Goal: Transaction & Acquisition: Book appointment/travel/reservation

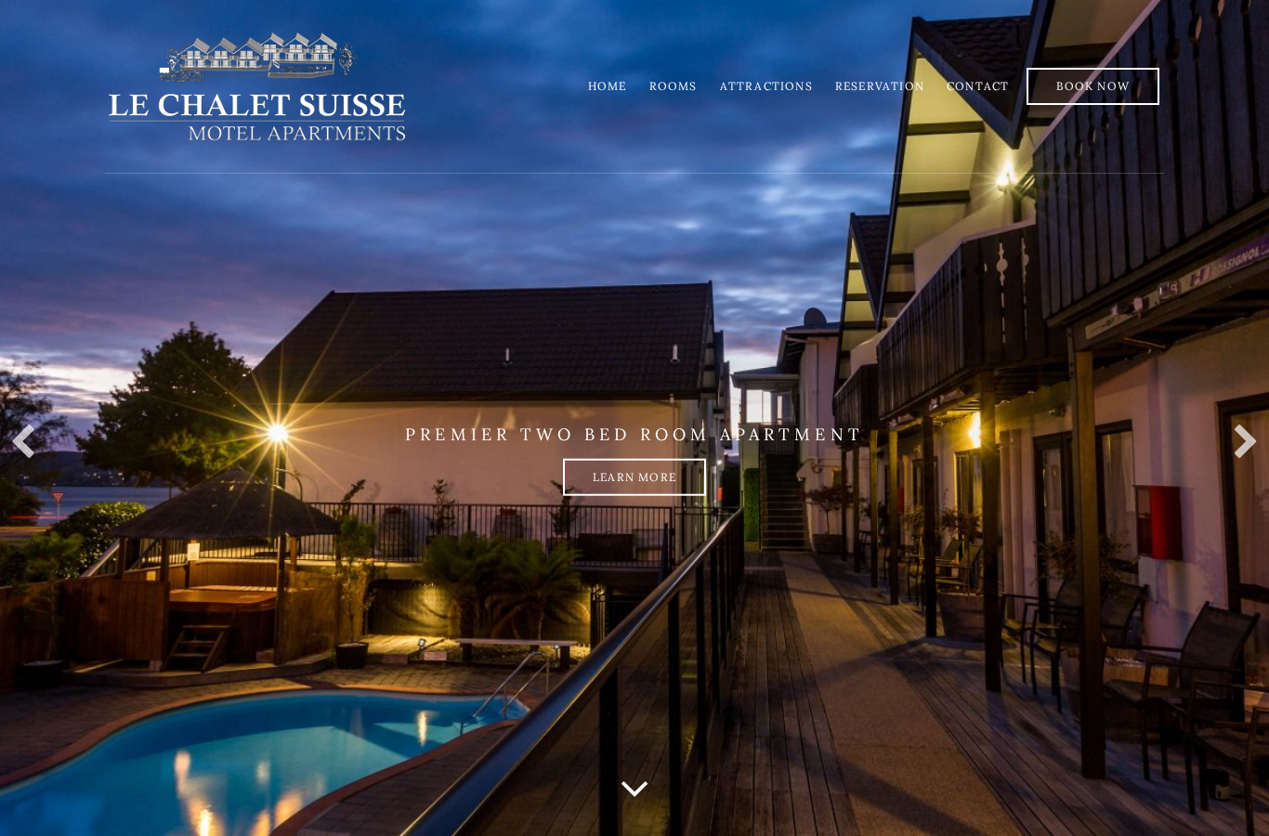
click at [665, 91] on link "Rooms" at bounding box center [674, 86] width 48 height 14
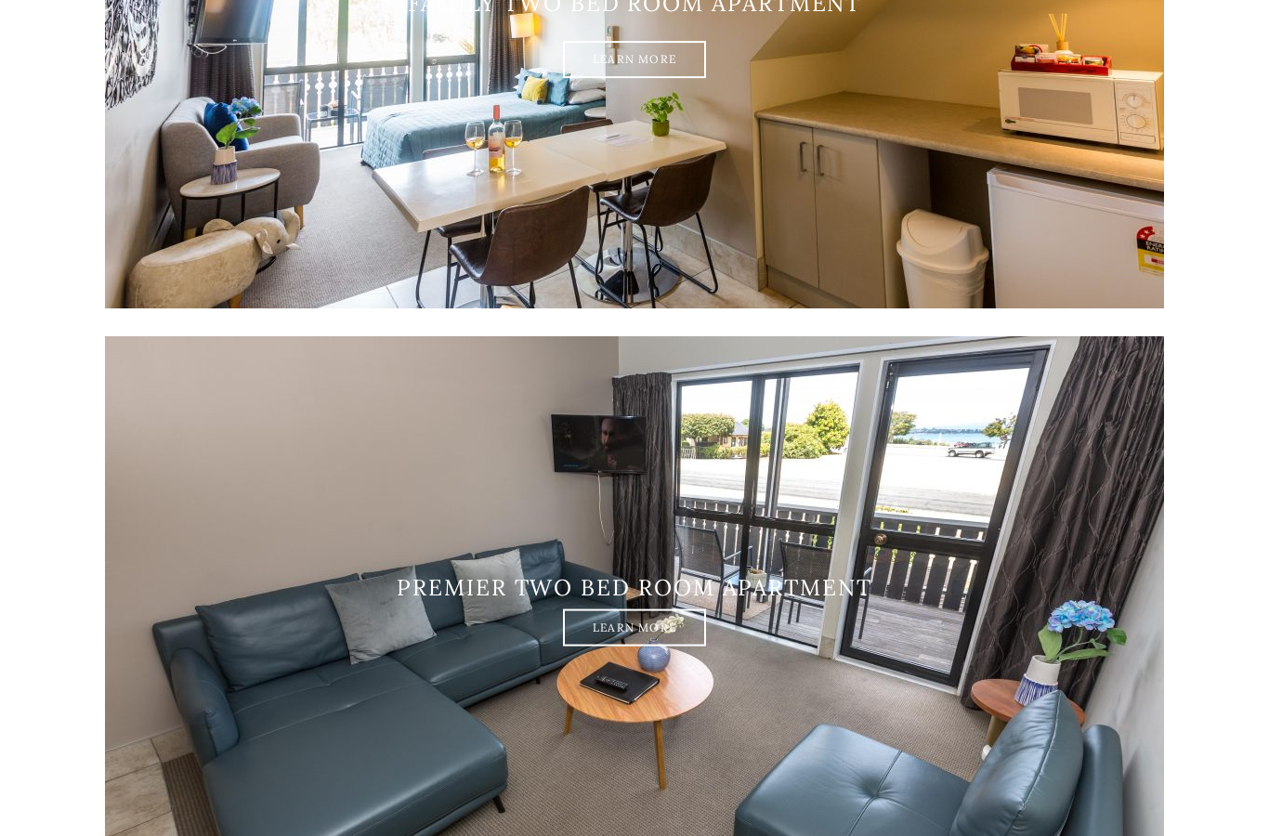
scroll to position [2695, 0]
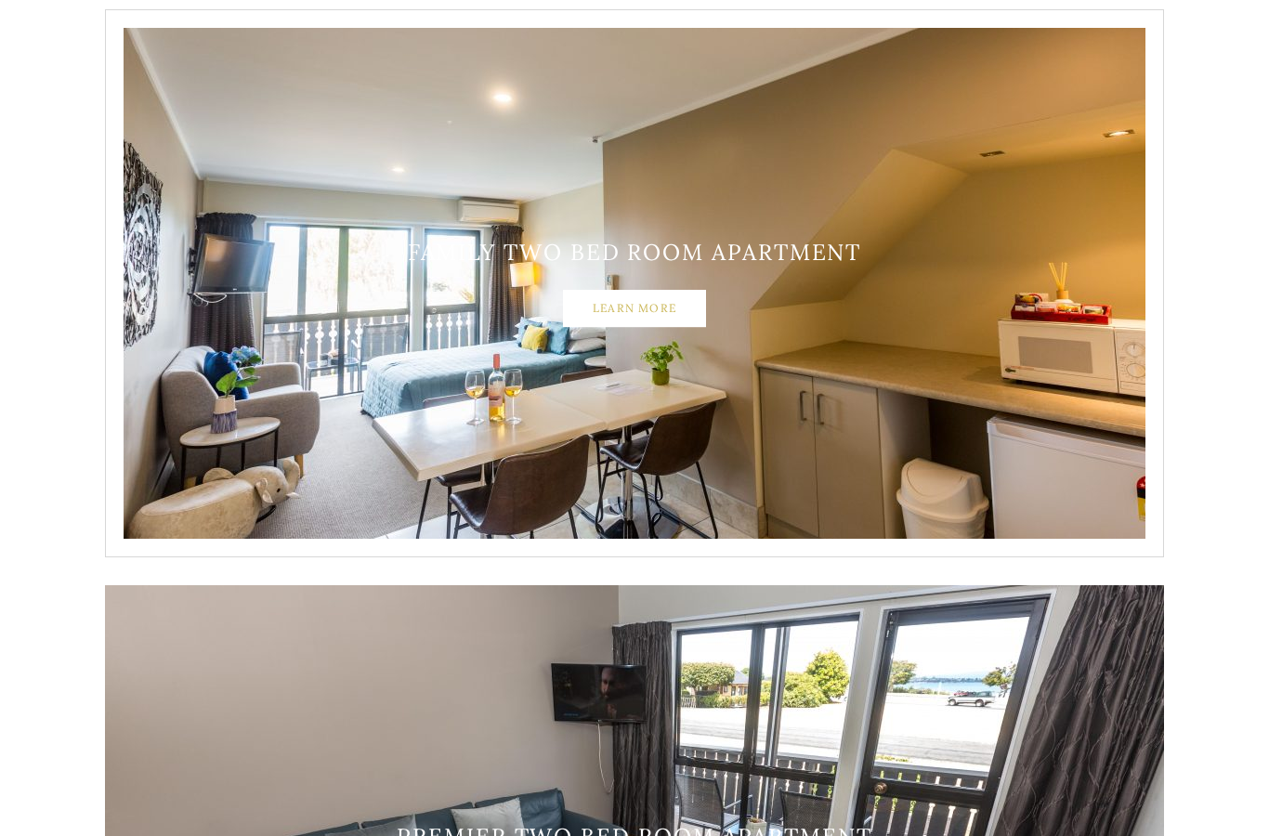
click at [632, 309] on link "Learn More" at bounding box center [634, 308] width 143 height 37
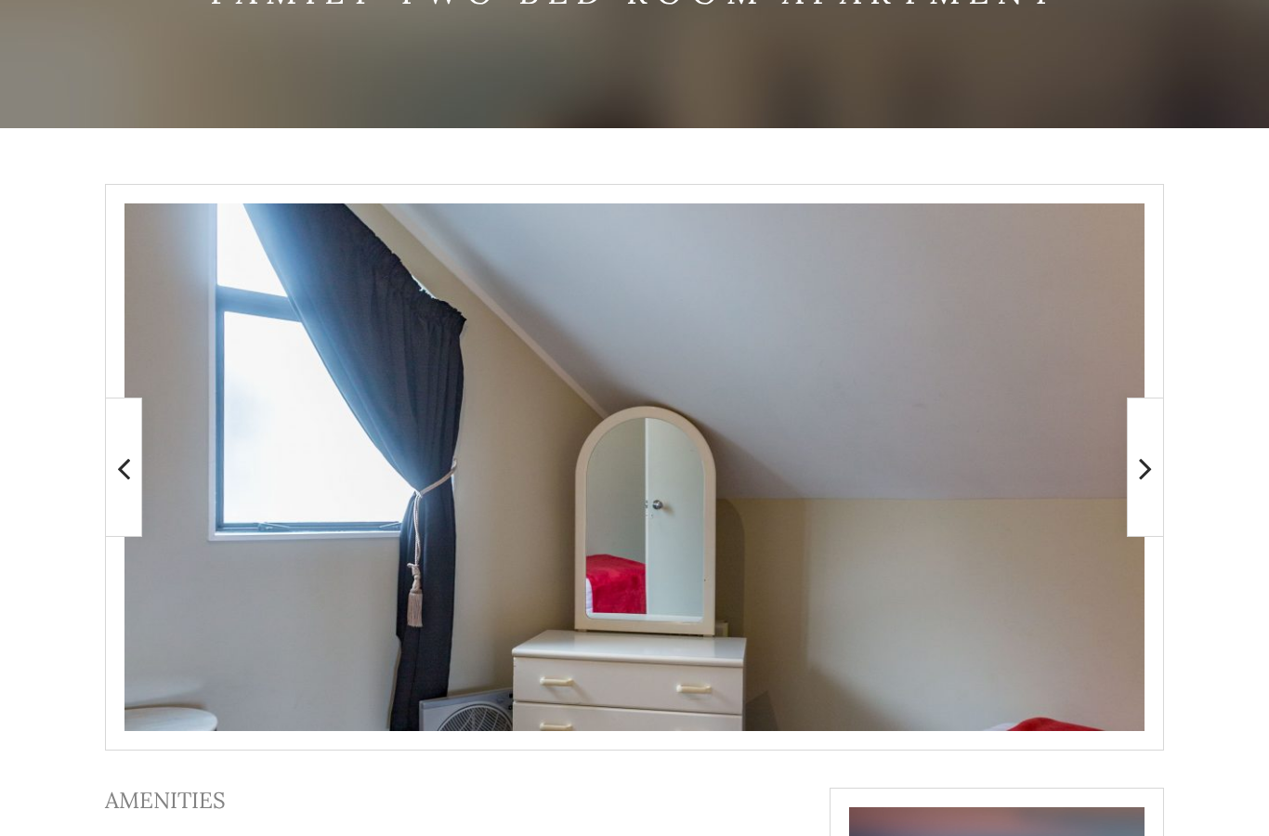
scroll to position [354, 0]
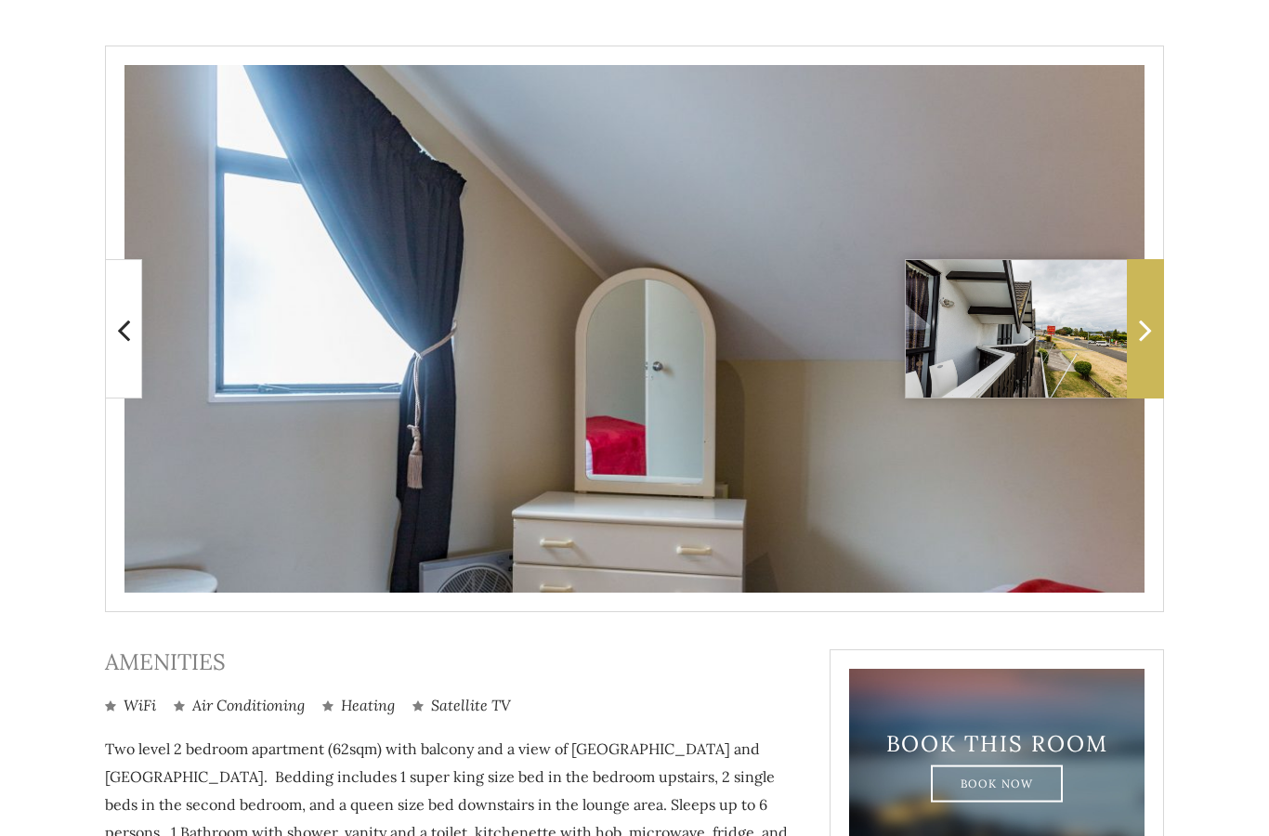
click at [1146, 327] on icon at bounding box center [1145, 329] width 13 height 37
click at [1149, 335] on icon at bounding box center [1145, 329] width 13 height 37
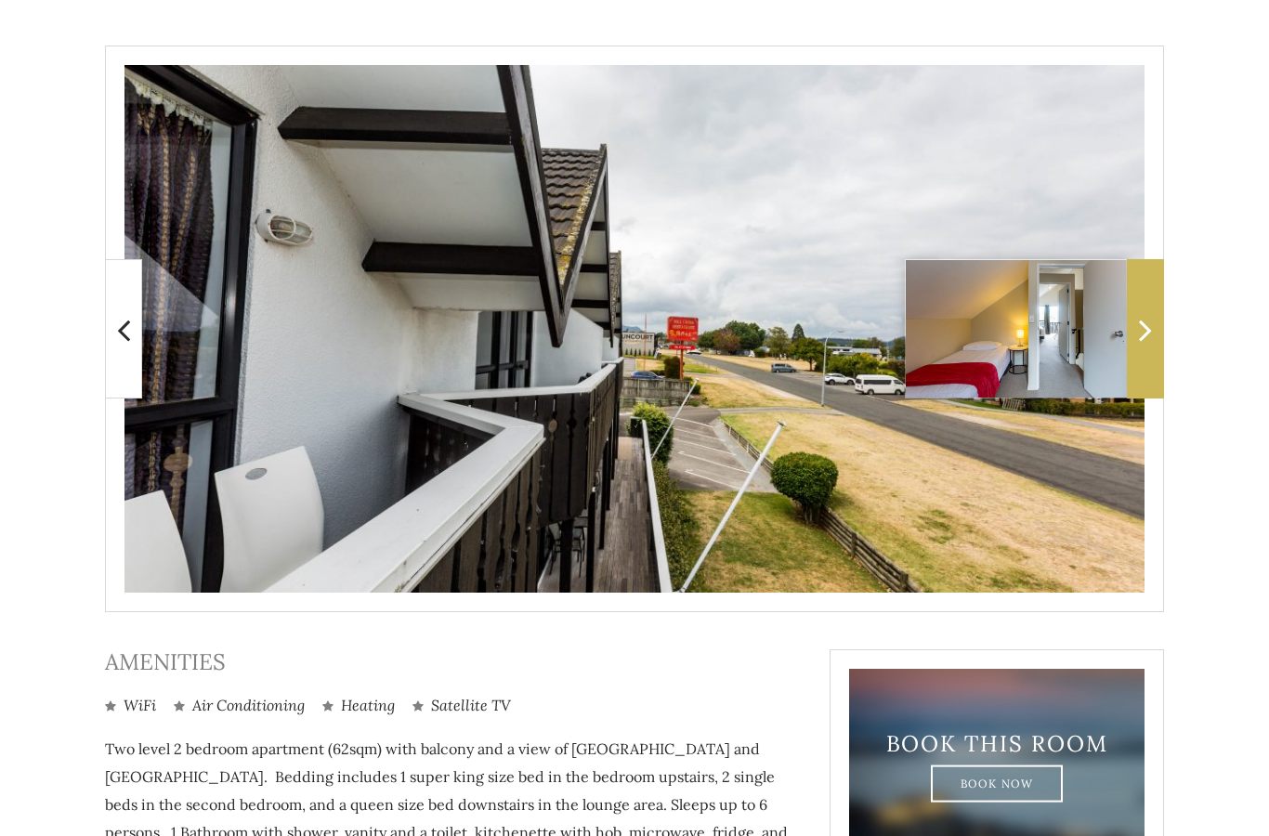
click at [1150, 332] on icon at bounding box center [1145, 329] width 13 height 37
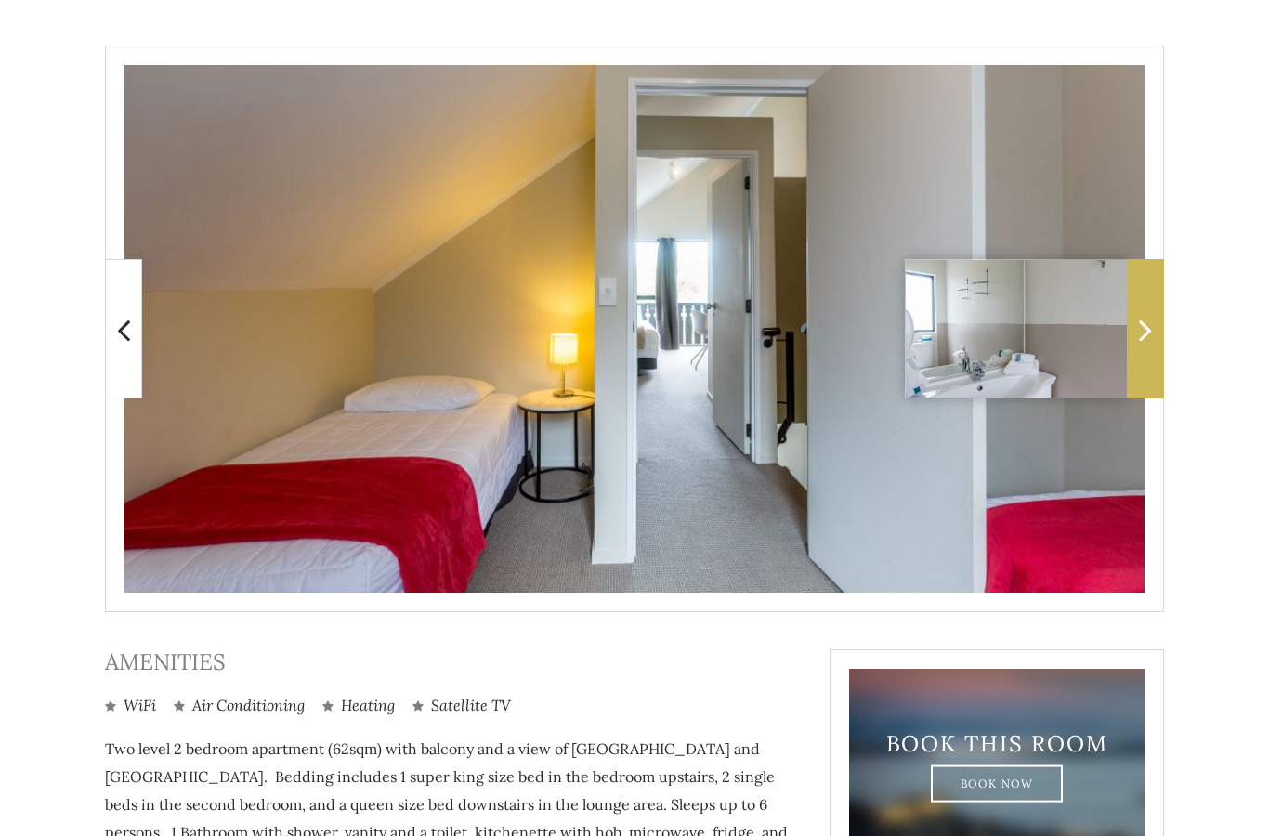
click at [1152, 330] on icon at bounding box center [1145, 329] width 13 height 37
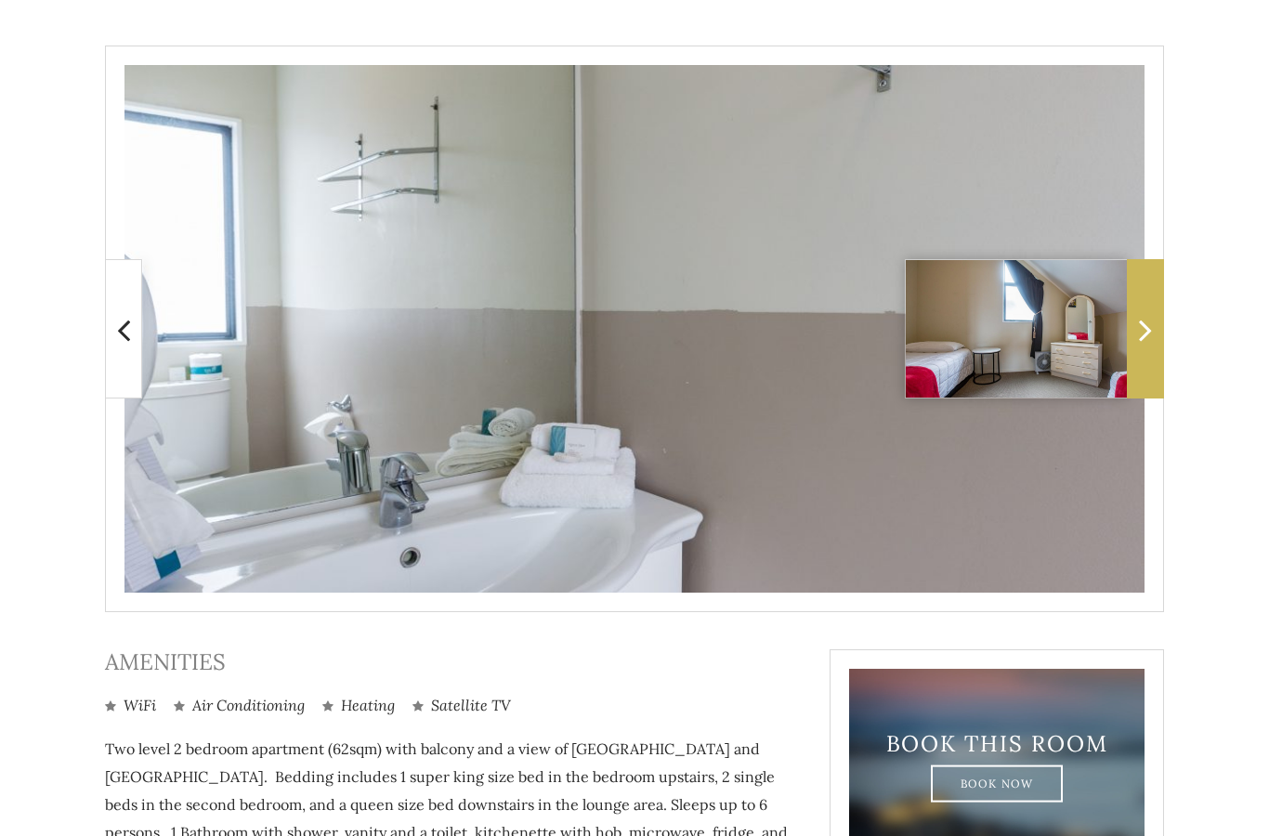
click at [1162, 330] on span at bounding box center [1145, 328] width 37 height 139
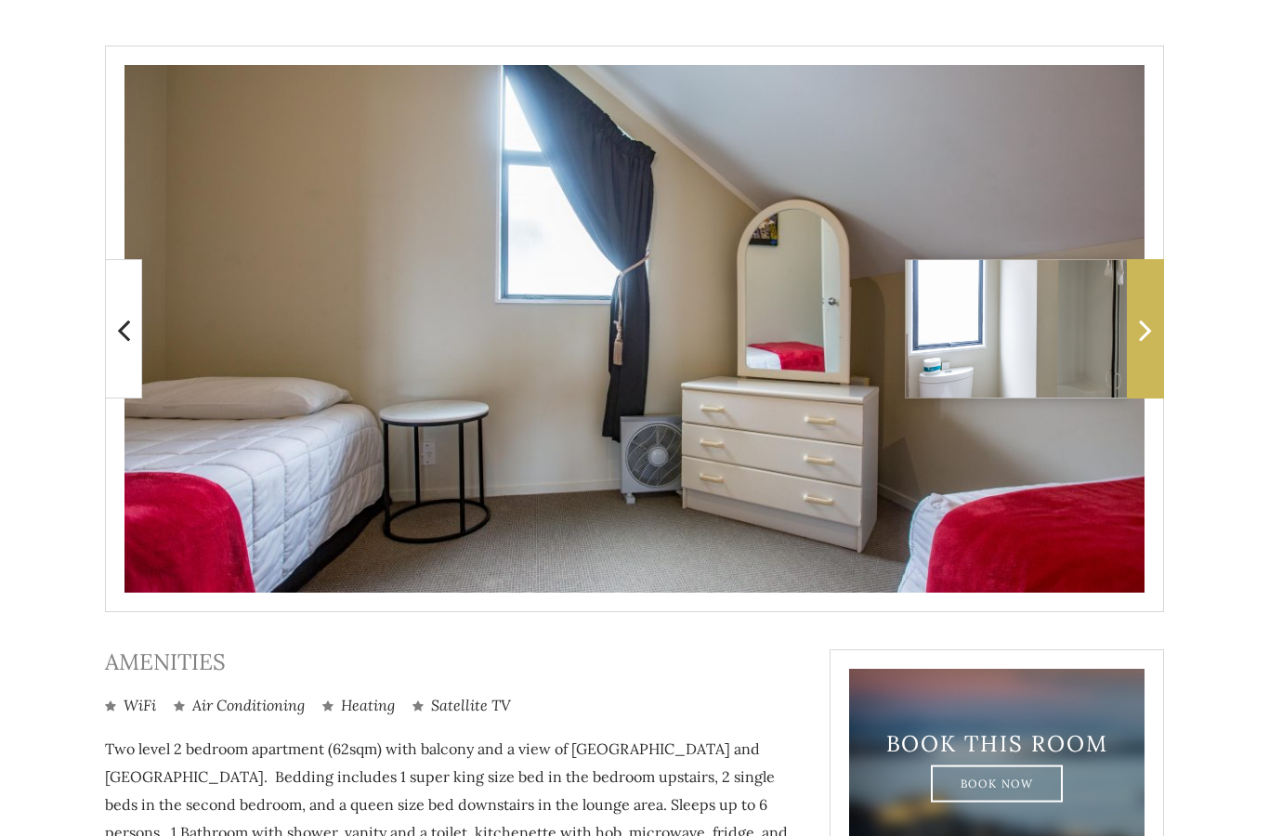
click at [1162, 321] on span at bounding box center [1145, 328] width 37 height 139
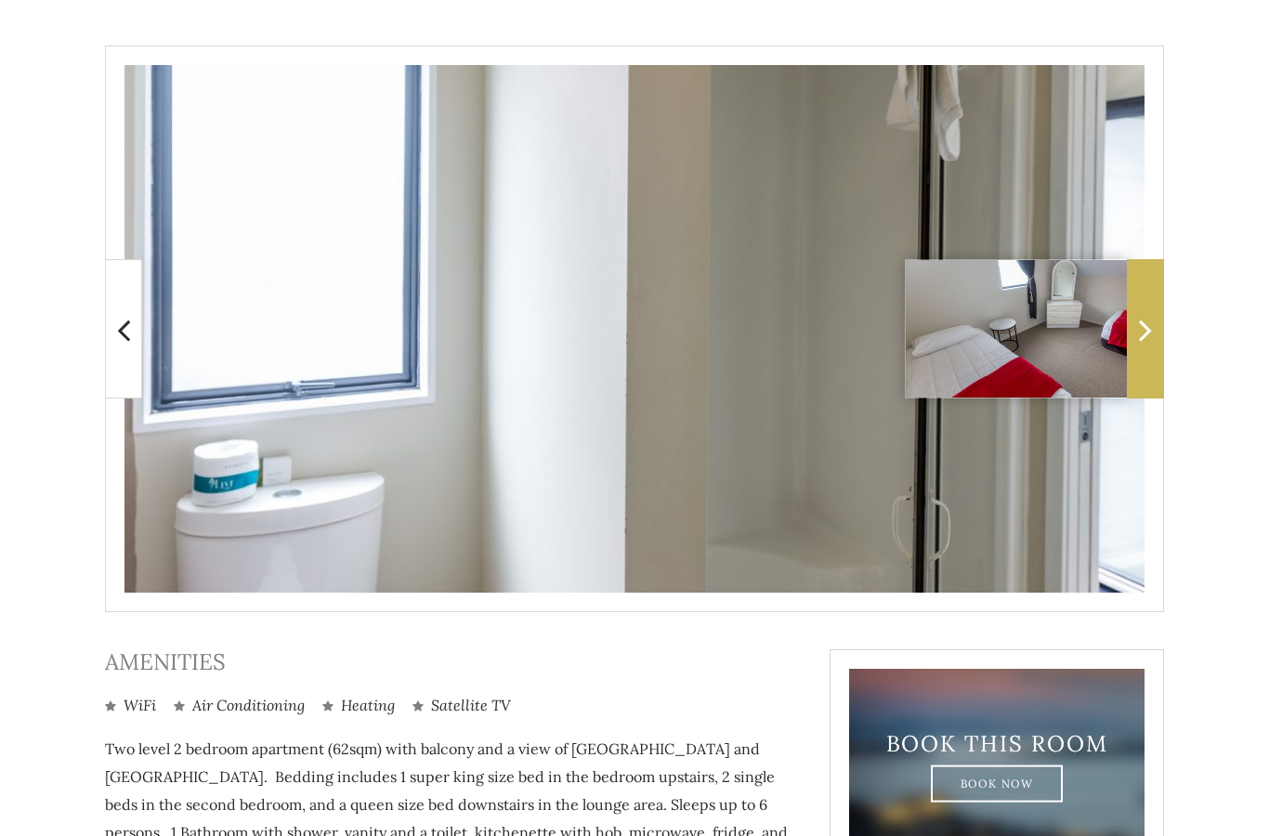
click at [1162, 325] on span at bounding box center [1145, 328] width 37 height 139
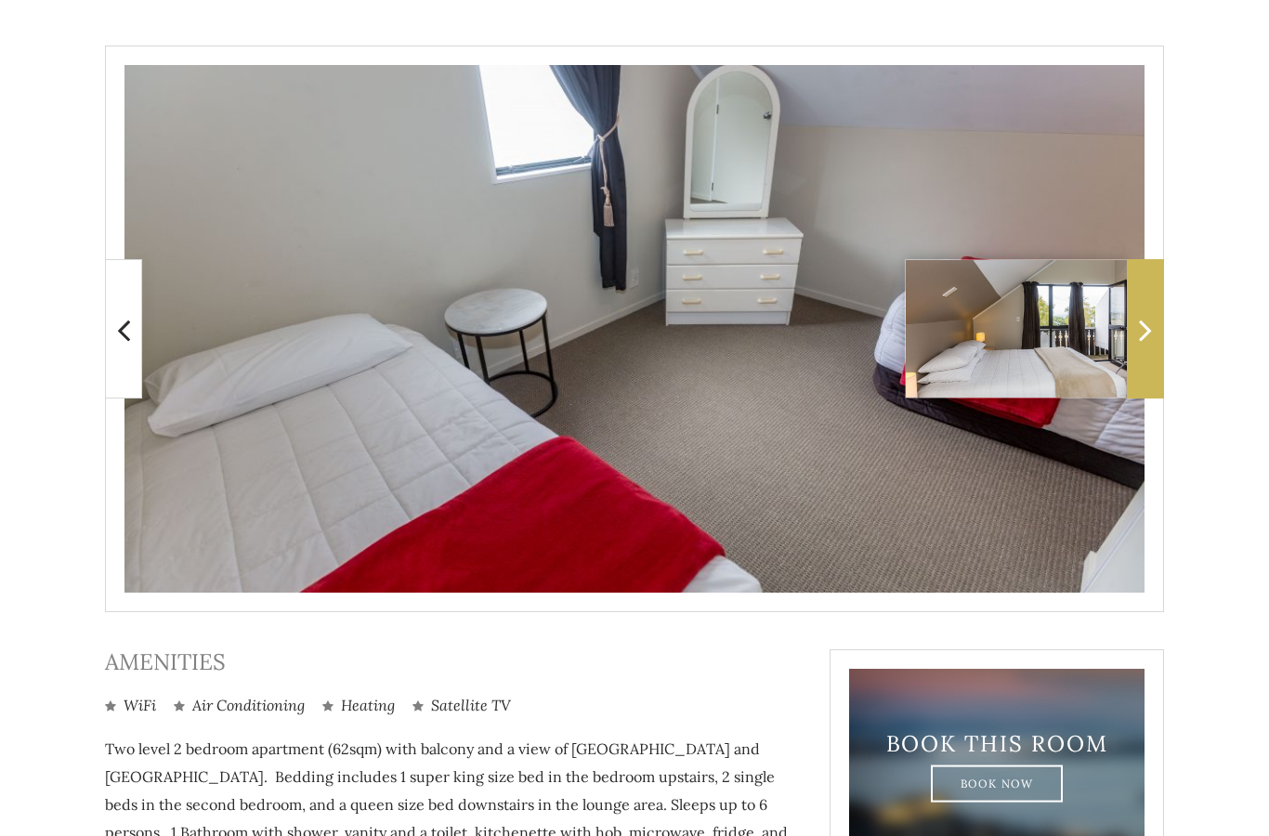
click at [1161, 330] on span at bounding box center [1145, 328] width 37 height 139
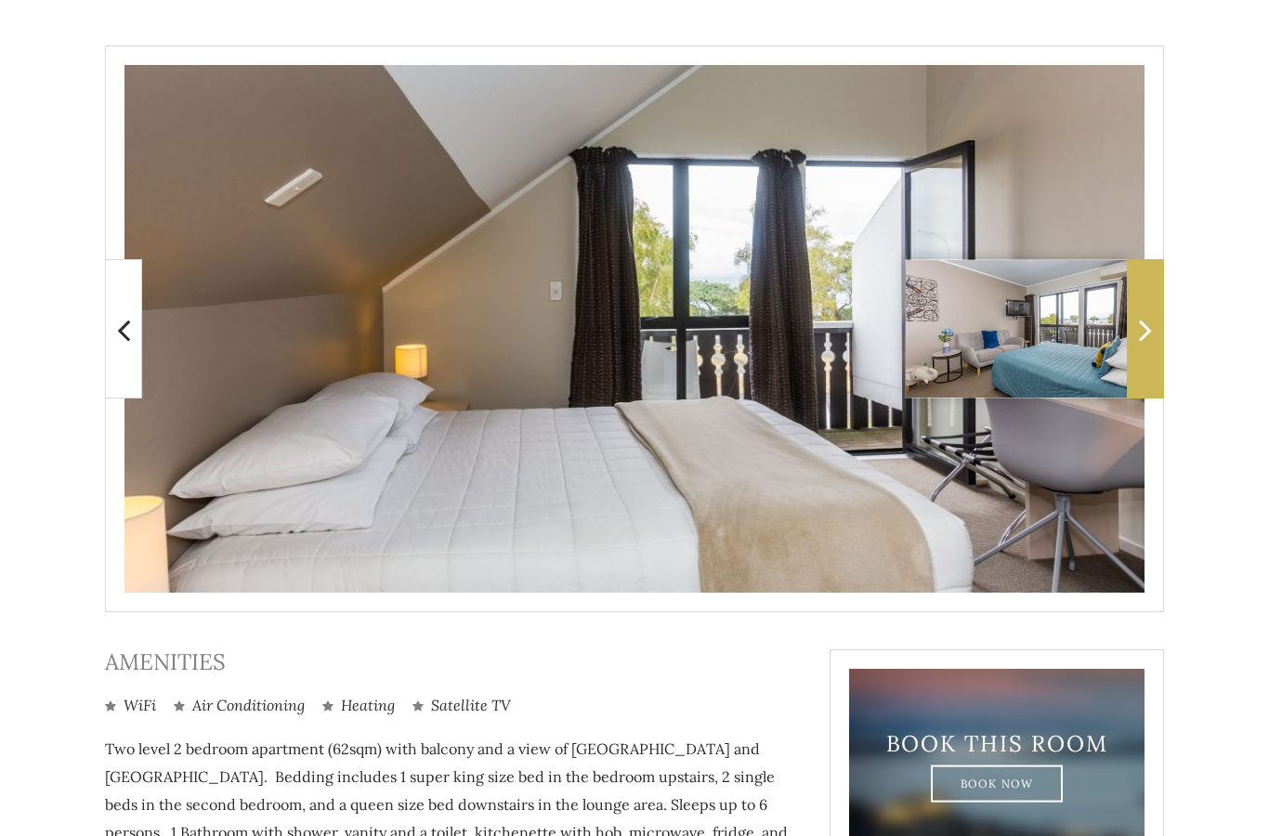
click at [1152, 328] on icon at bounding box center [1145, 329] width 13 height 37
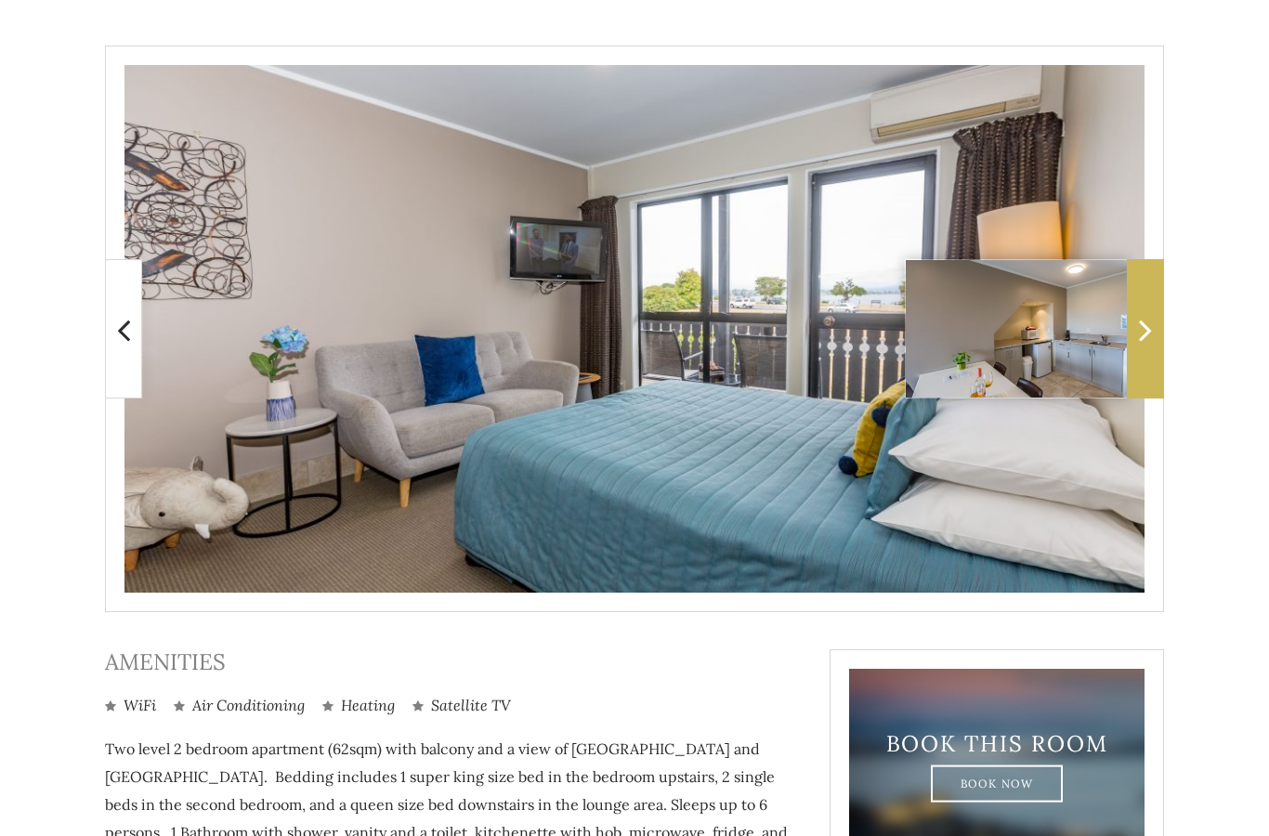
click at [1154, 337] on span at bounding box center [1145, 328] width 37 height 139
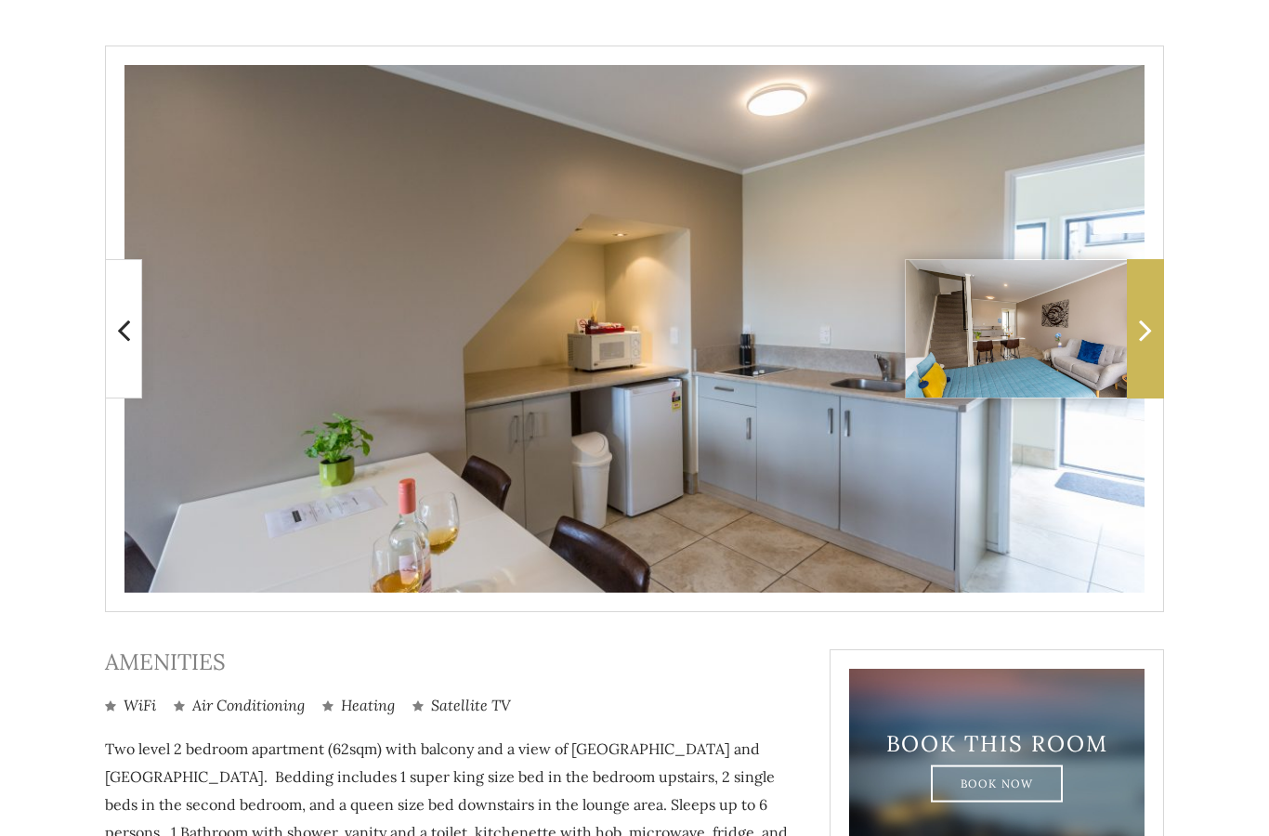
click at [1140, 336] on icon at bounding box center [1145, 329] width 13 height 37
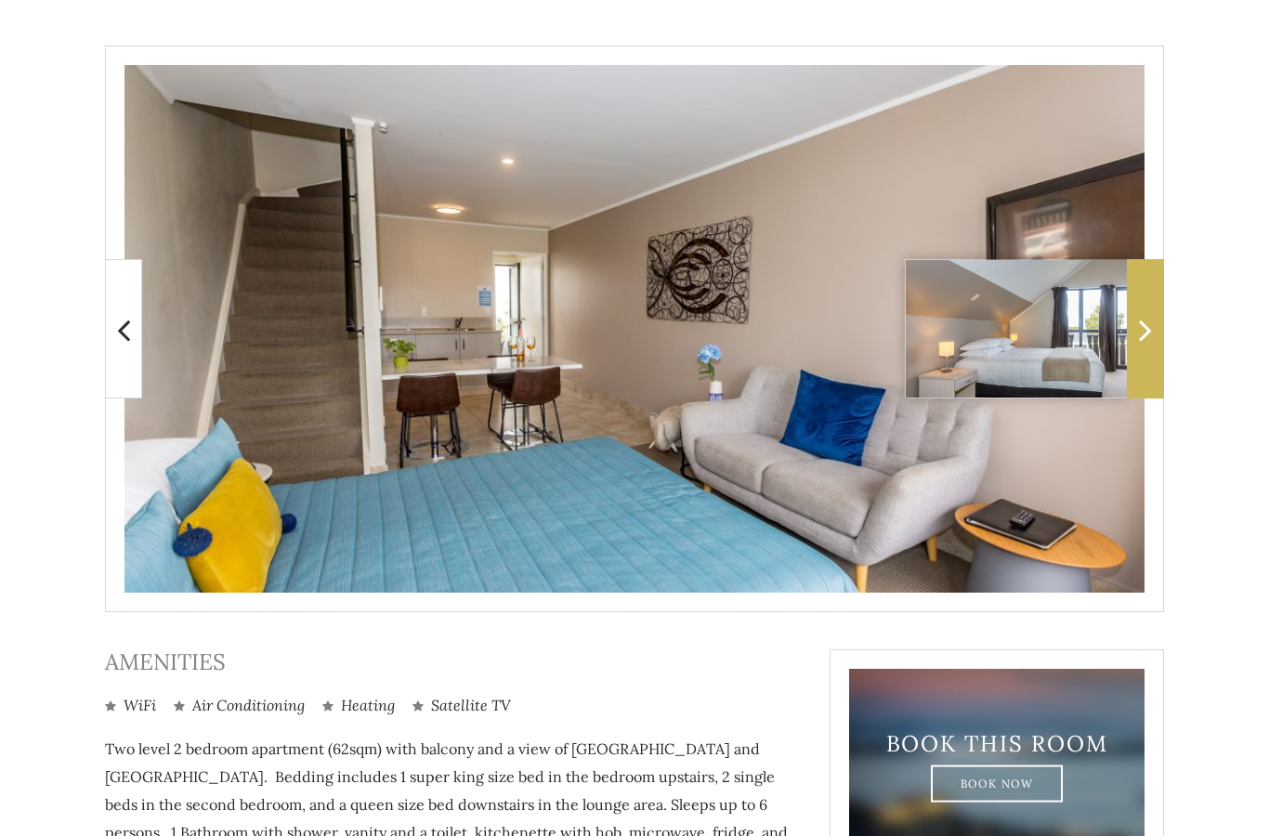
click at [1150, 346] on icon at bounding box center [1145, 329] width 13 height 37
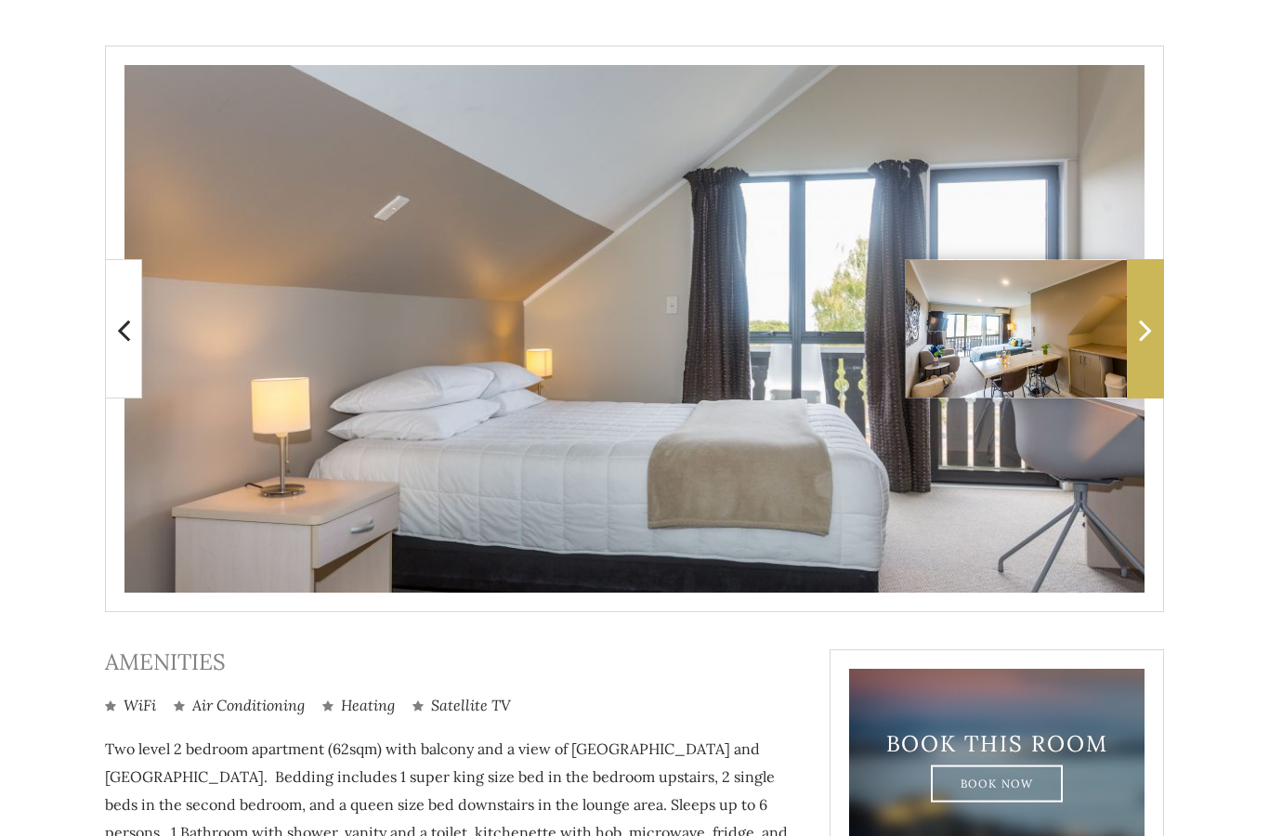
click at [1152, 339] on icon at bounding box center [1145, 329] width 13 height 37
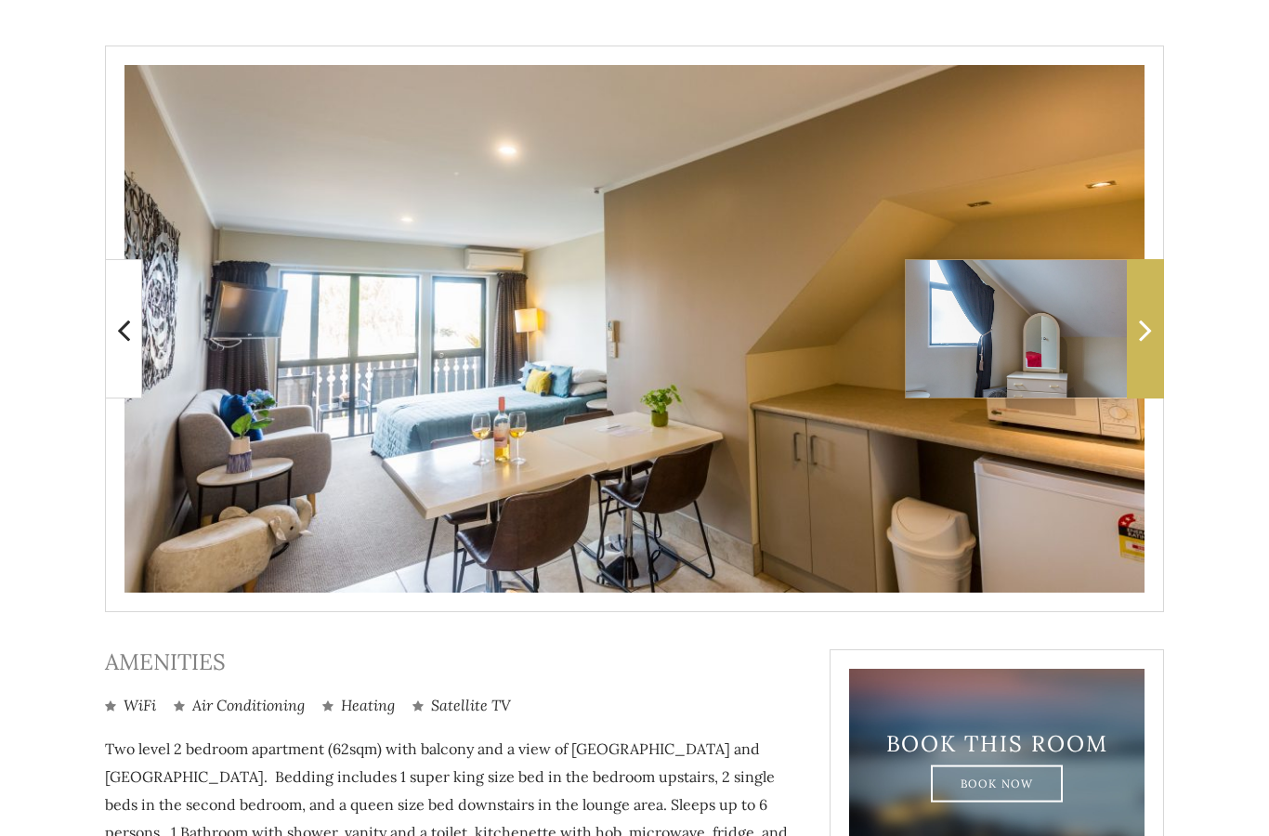
click at [1150, 344] on icon at bounding box center [1145, 329] width 13 height 37
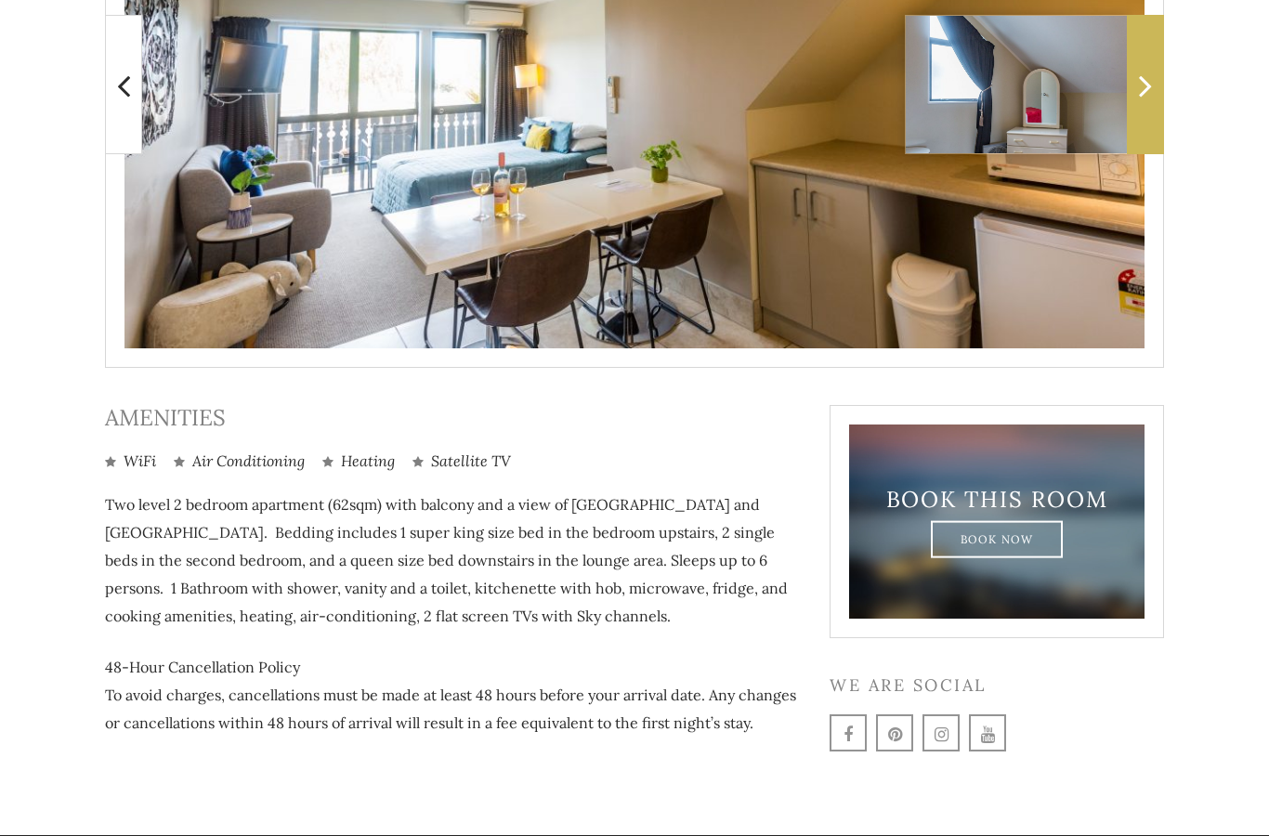
scroll to position [637, 0]
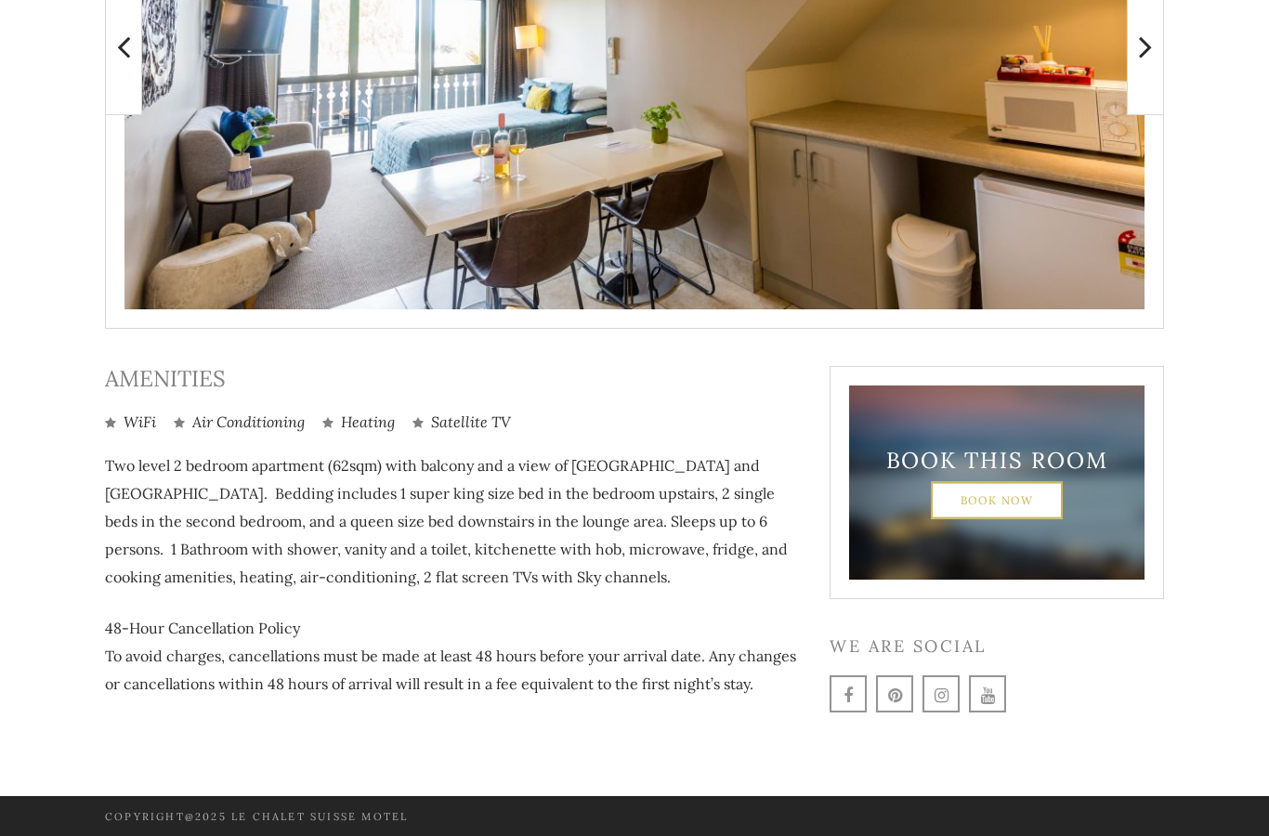
click at [998, 505] on link "Book Now" at bounding box center [997, 499] width 133 height 37
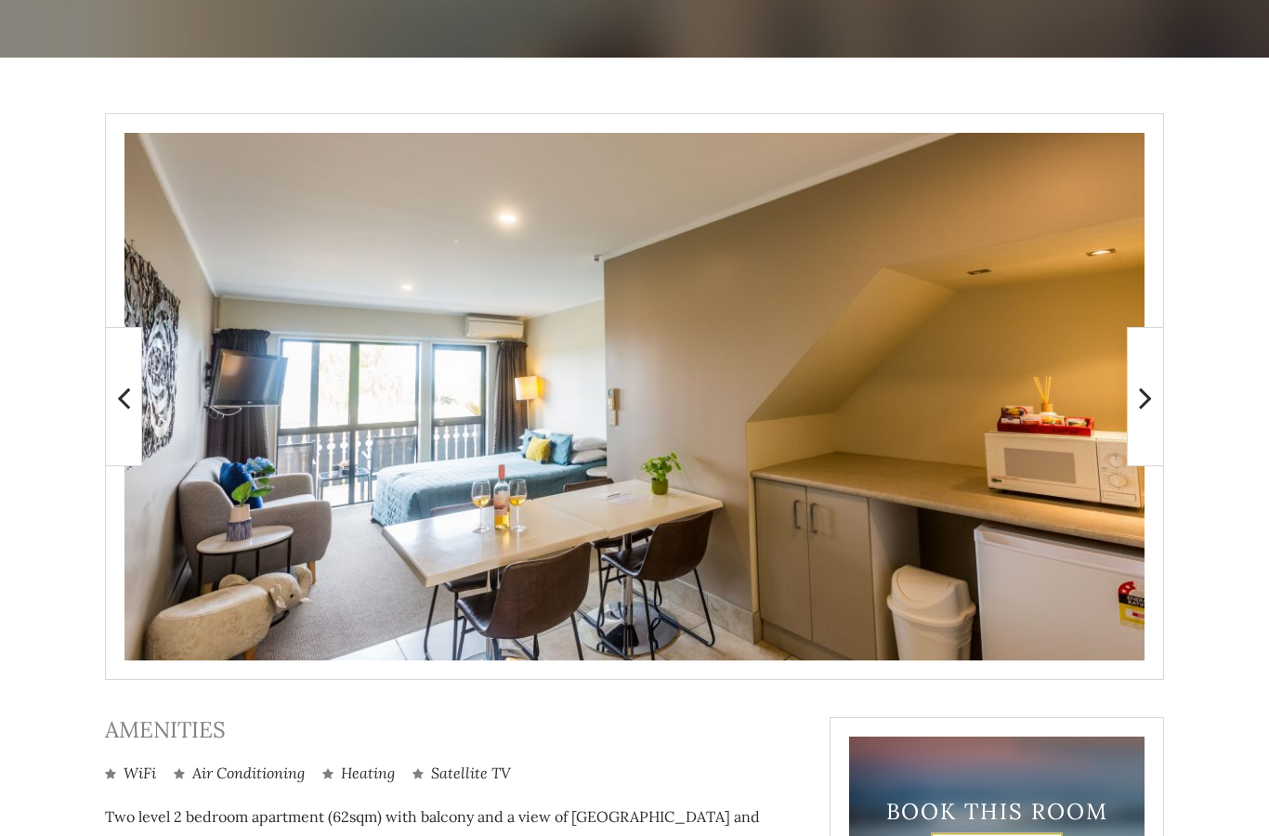
scroll to position [0, 0]
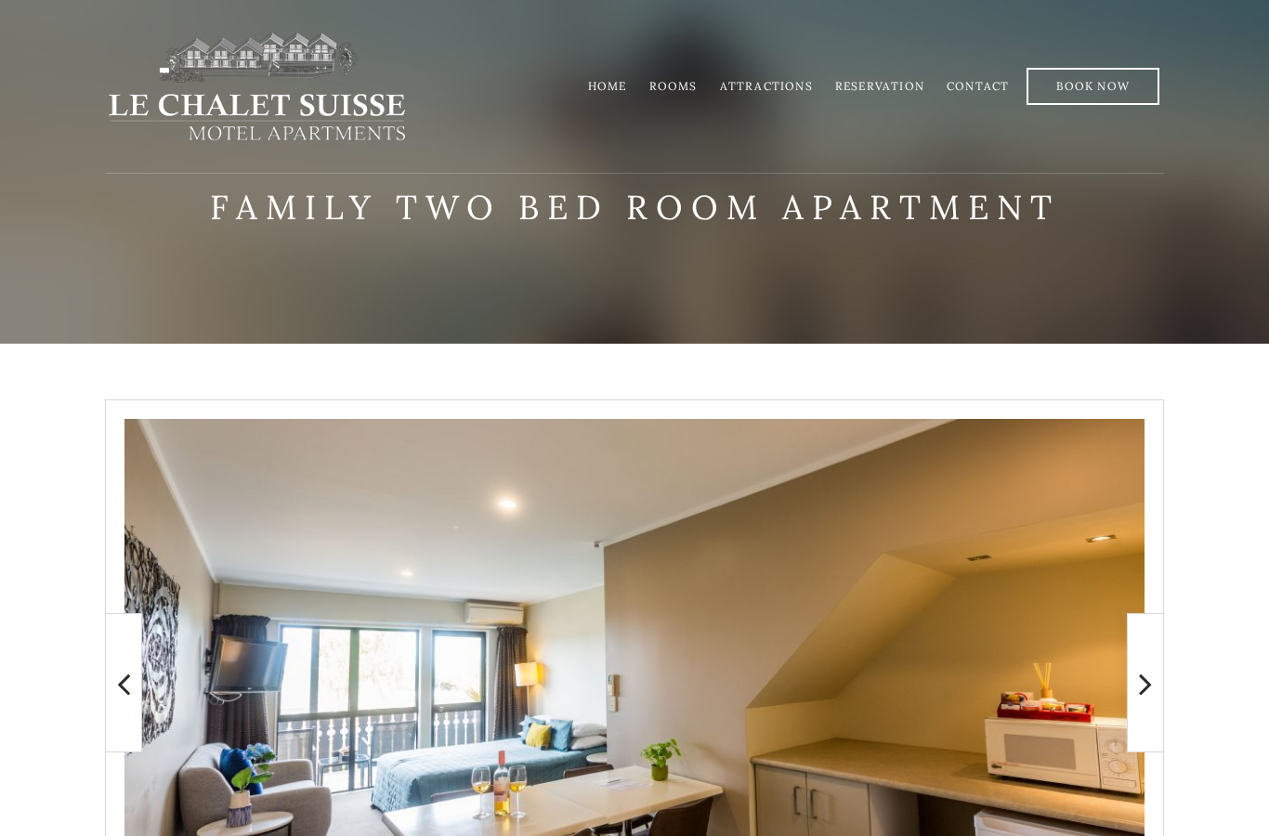
click at [653, 58] on div "Home Rooms Attractions Reservation Contact Book Now" at bounding box center [794, 87] width 742 height 112
click at [673, 89] on link "Rooms" at bounding box center [674, 86] width 48 height 14
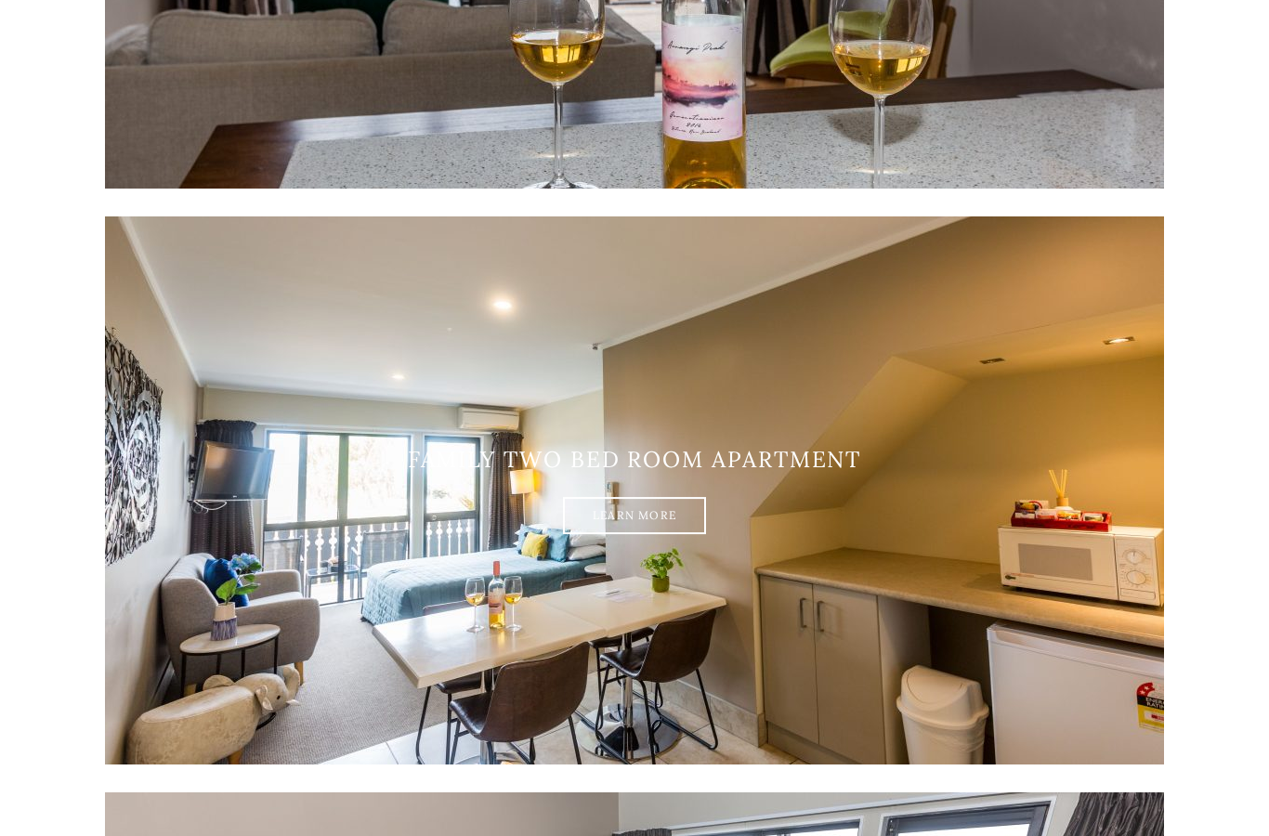
scroll to position [2488, 0]
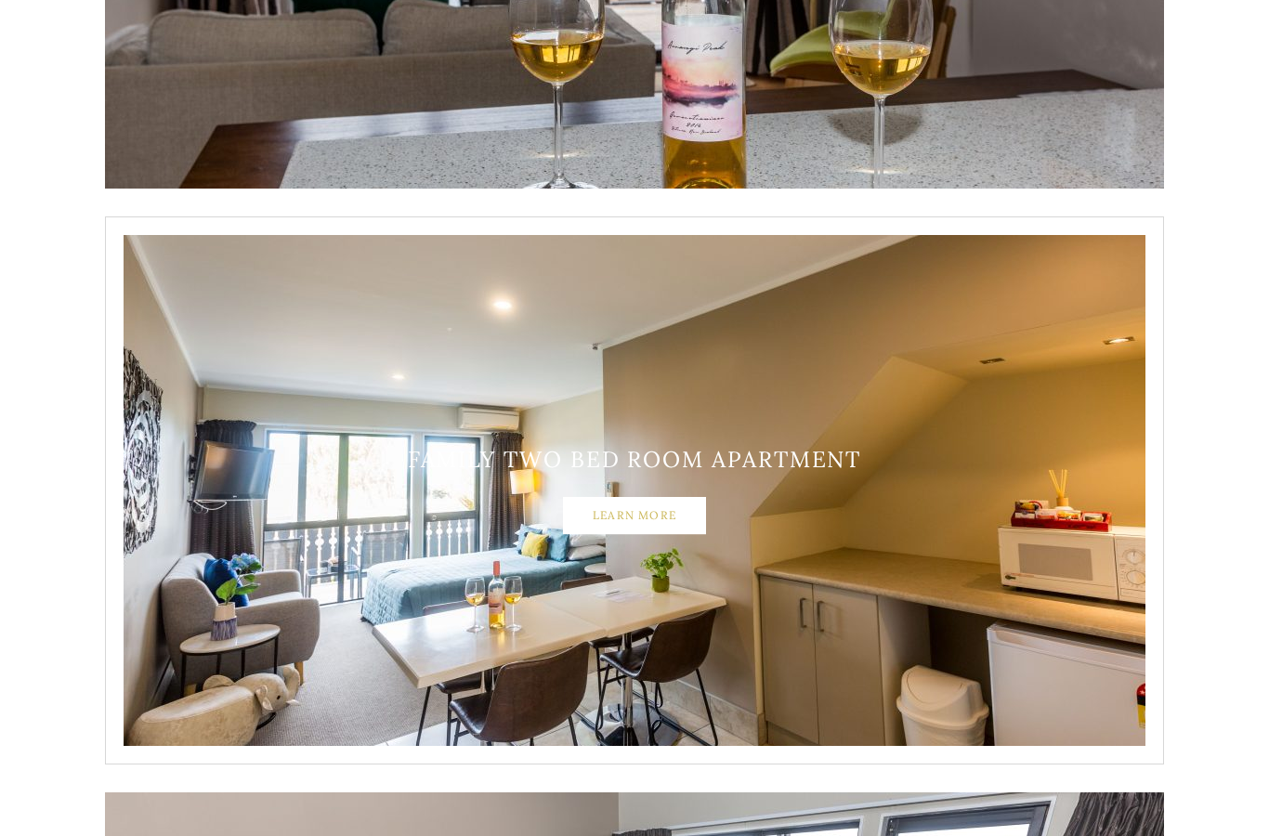
click at [658, 518] on link "Learn More" at bounding box center [634, 515] width 143 height 37
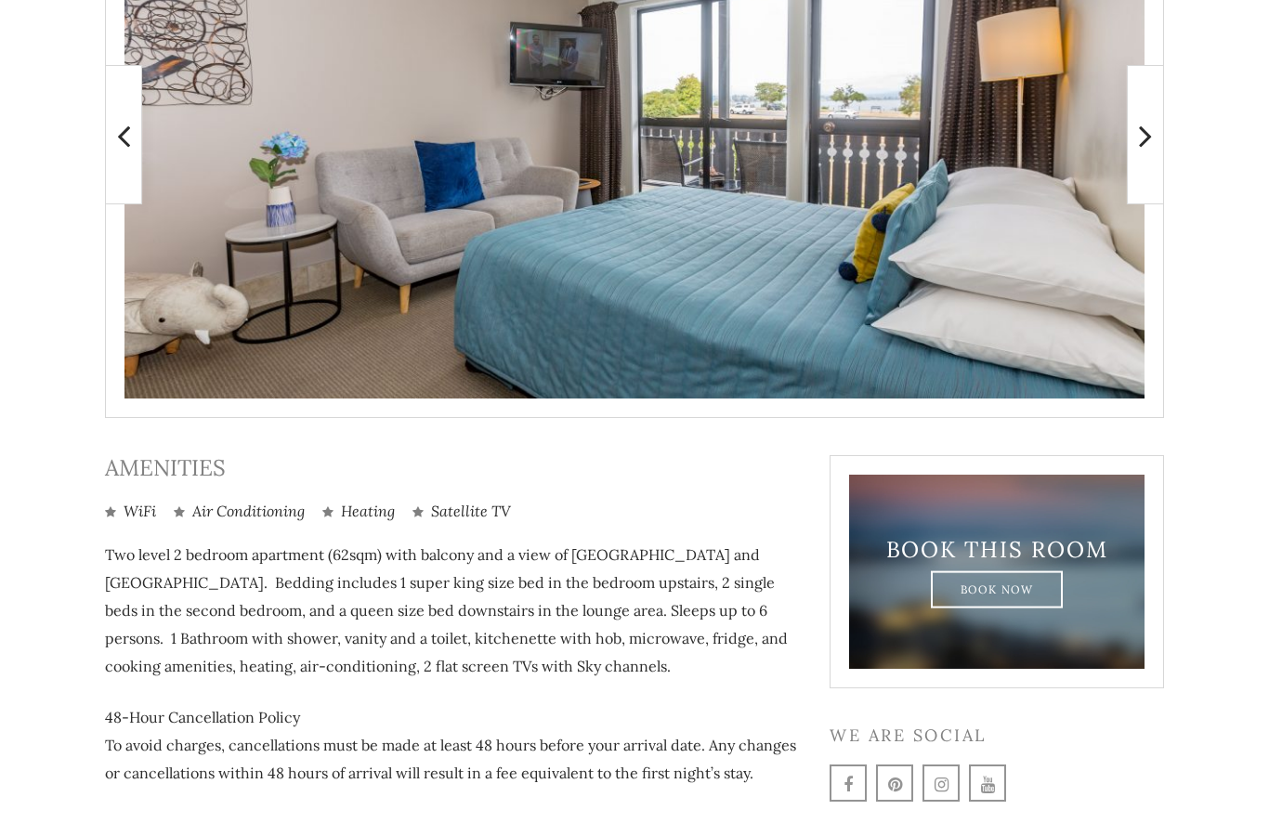
scroll to position [563, 0]
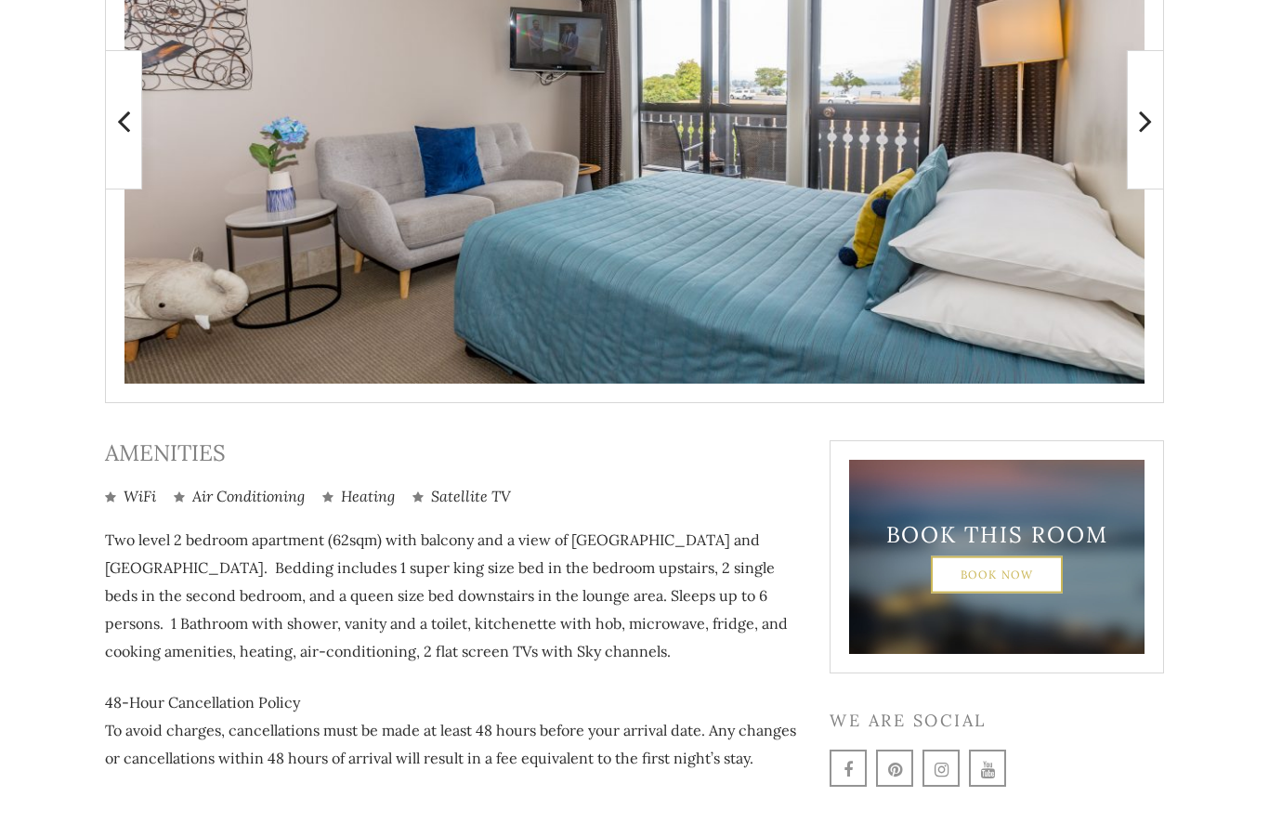
click at [988, 565] on link "Book Now" at bounding box center [997, 574] width 133 height 37
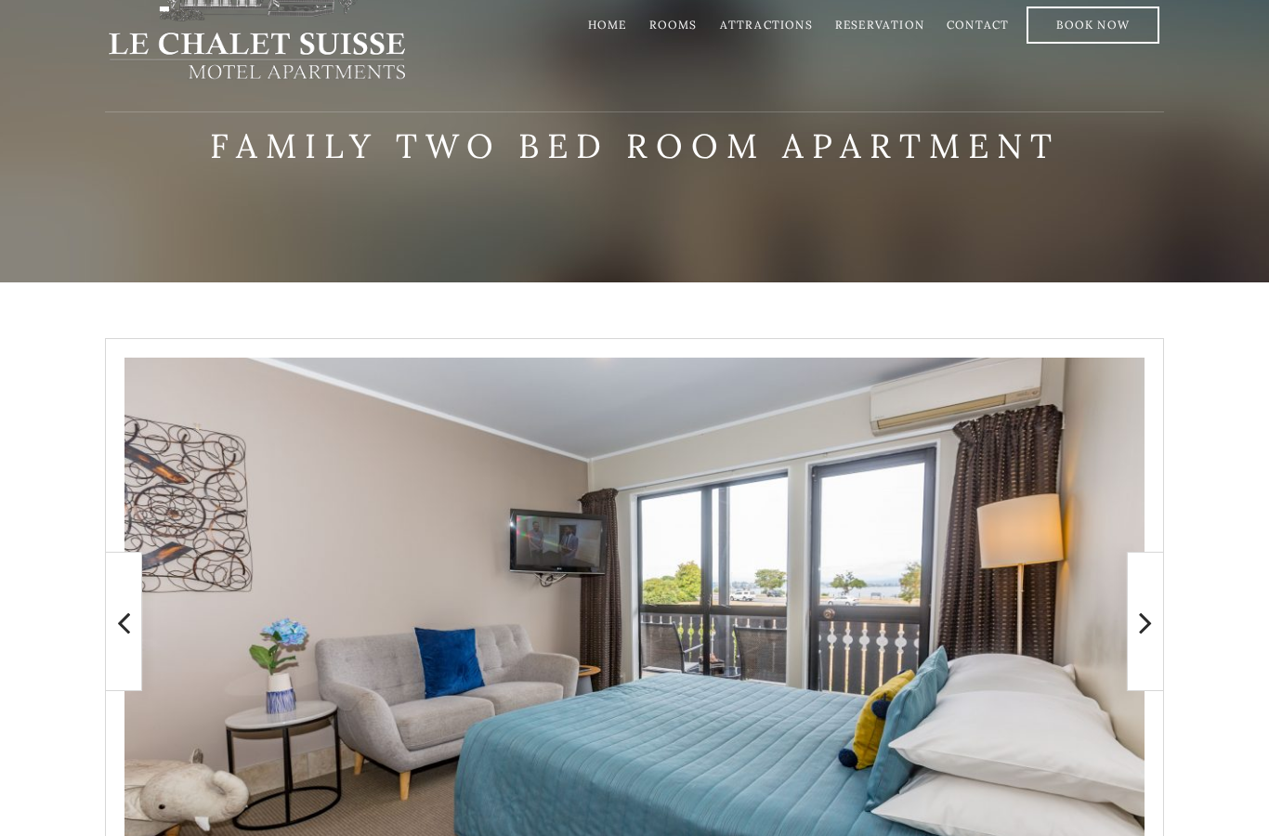
scroll to position [0, 0]
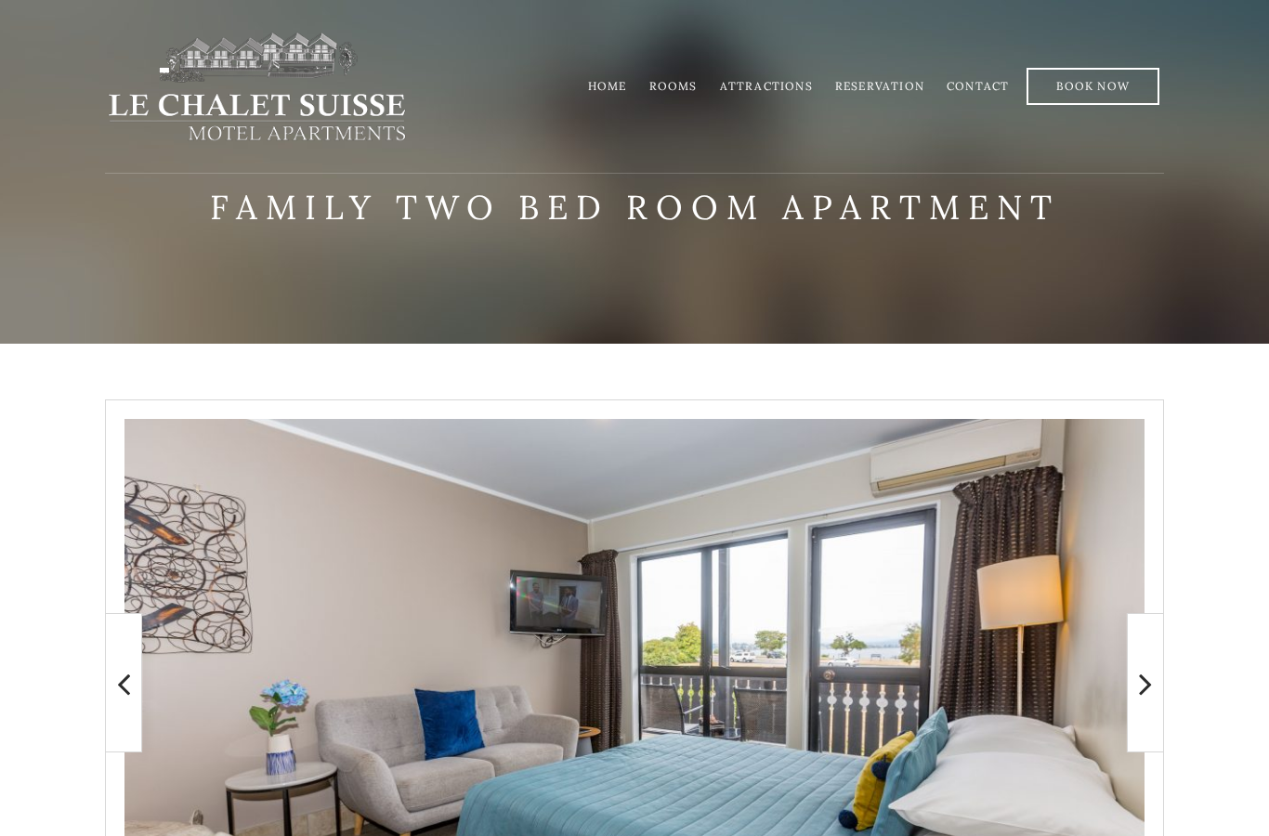
click at [797, 85] on link "Attractions" at bounding box center [766, 86] width 93 height 14
